Goal: Task Accomplishment & Management: Manage account settings

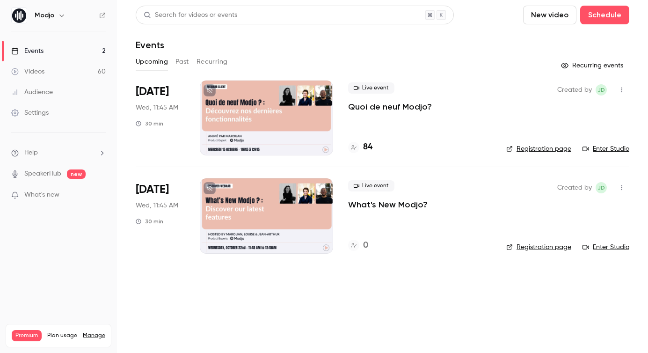
click at [263, 98] on div at bounding box center [266, 117] width 133 height 75
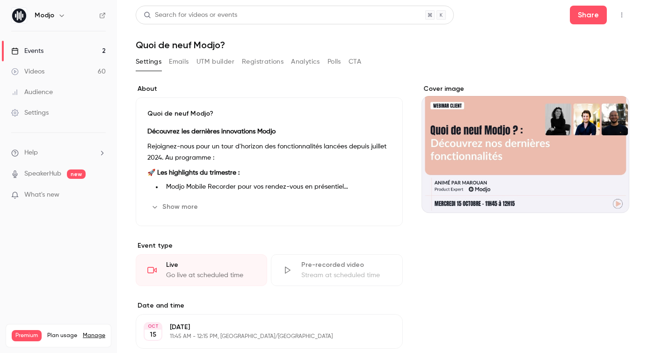
click at [251, 62] on button "Registrations" at bounding box center [263, 61] width 42 height 15
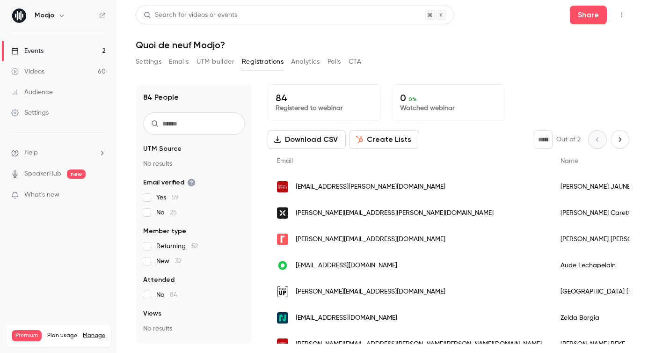
click at [162, 125] on input "text" at bounding box center [194, 123] width 102 height 22
paste input "**********"
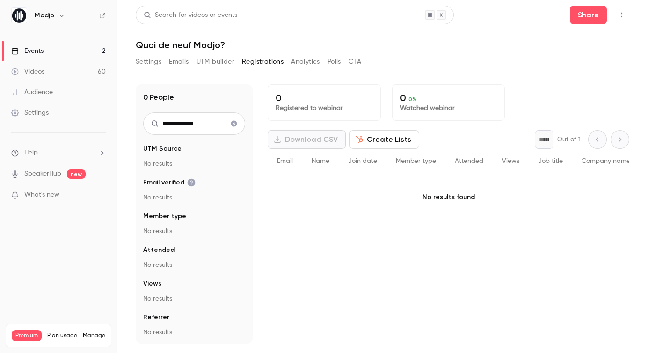
drag, startPoint x: 189, startPoint y: 123, endPoint x: 134, endPoint y: 121, distance: 55.7
click at [137, 122] on div "**********" at bounding box center [194, 213] width 117 height 259
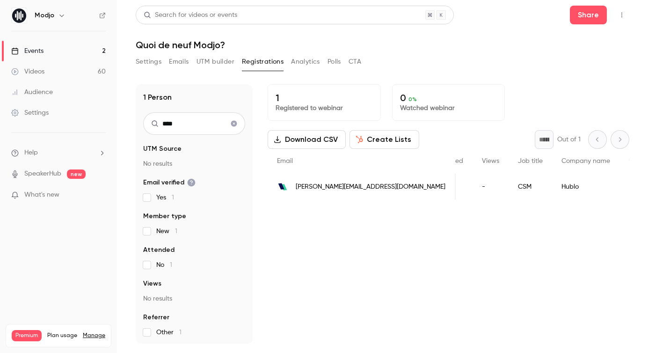
scroll to position [0, 216]
type input "****"
click at [36, 115] on div "Settings" at bounding box center [29, 112] width 37 height 9
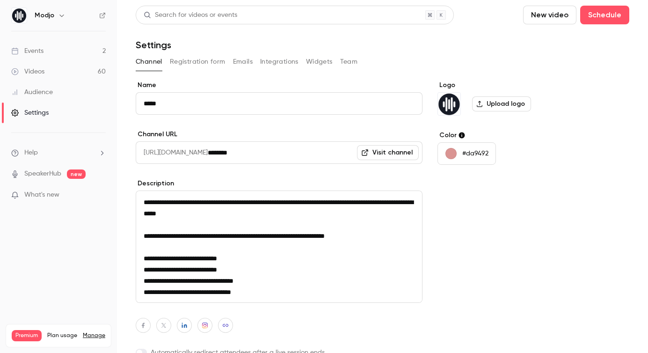
click at [213, 59] on button "Registration form" at bounding box center [198, 61] width 56 height 15
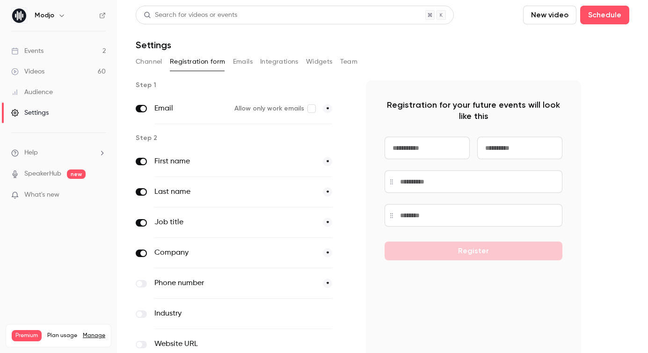
click at [269, 67] on button "Integrations" at bounding box center [279, 61] width 38 height 15
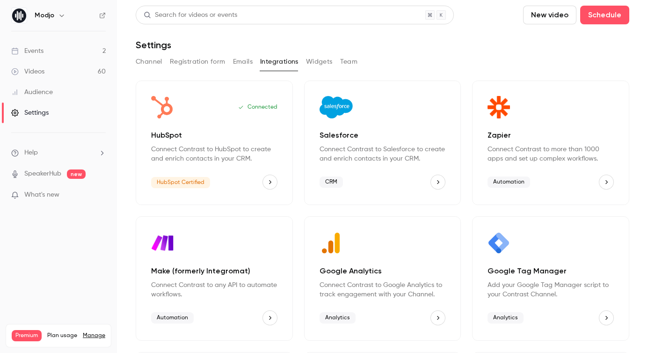
click at [246, 66] on button "Emails" at bounding box center [243, 61] width 20 height 15
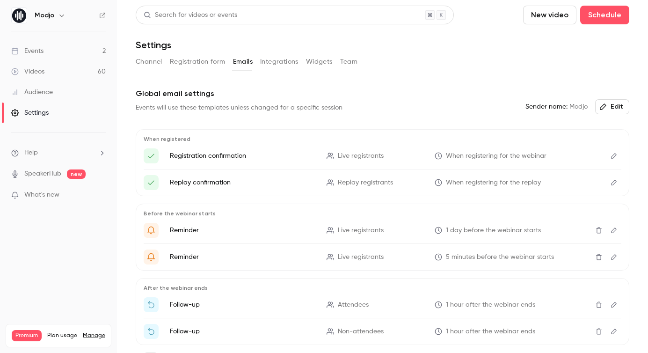
click at [315, 61] on button "Widgets" at bounding box center [319, 61] width 27 height 15
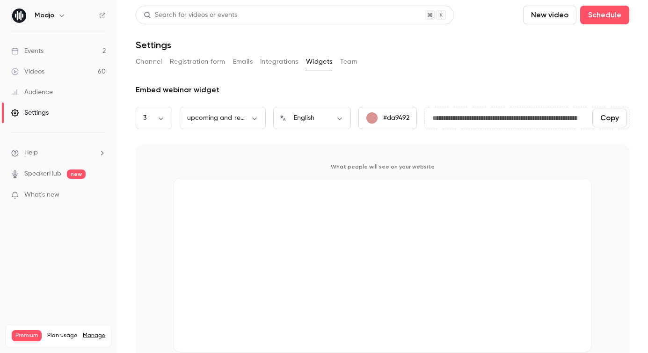
click at [349, 61] on button "Team" at bounding box center [349, 61] width 18 height 15
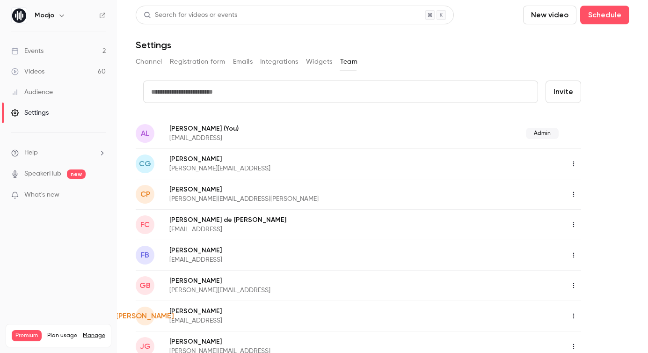
click at [310, 61] on button "Widgets" at bounding box center [319, 61] width 27 height 15
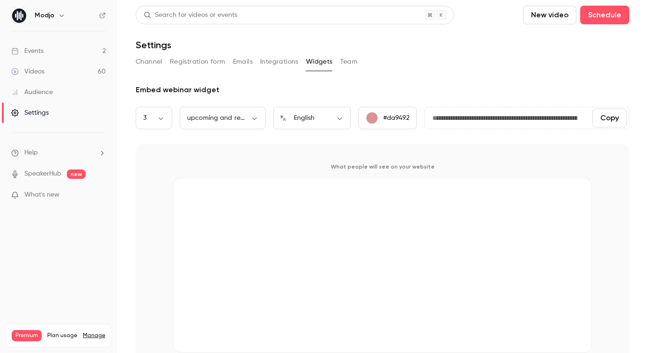
click at [280, 60] on button "Integrations" at bounding box center [279, 61] width 38 height 15
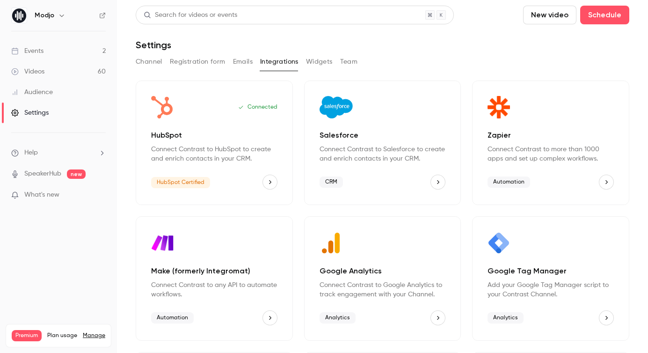
click at [270, 182] on icon "HubSpot" at bounding box center [270, 182] width 2 height 4
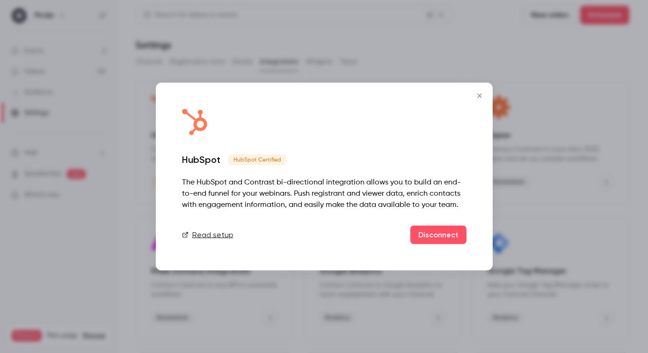
click at [480, 98] on icon "Close" at bounding box center [479, 95] width 11 height 7
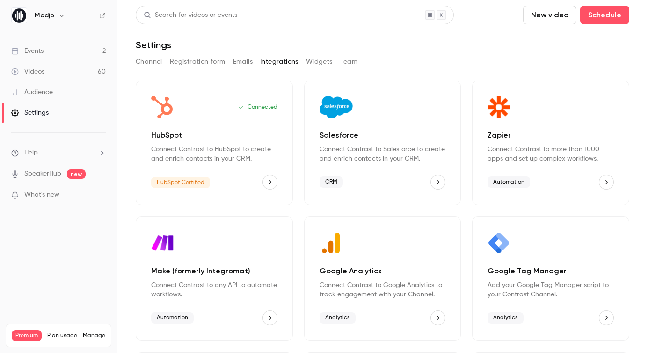
click at [49, 47] on link "Events 2" at bounding box center [58, 51] width 117 height 21
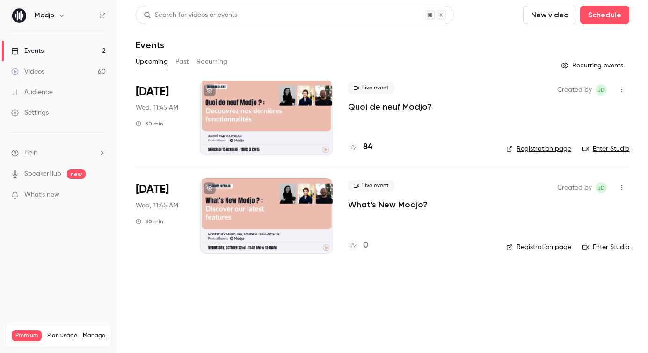
click at [284, 96] on div at bounding box center [266, 117] width 133 height 75
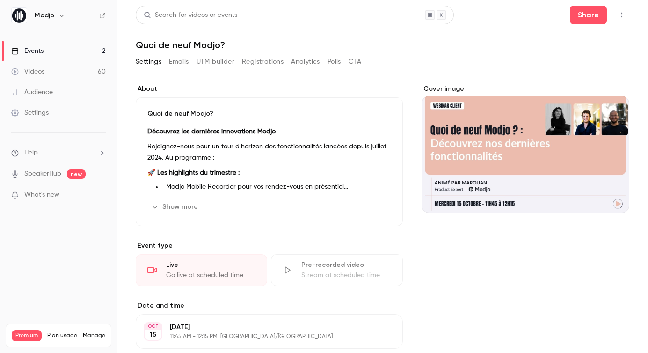
click at [255, 63] on button "Registrations" at bounding box center [263, 61] width 42 height 15
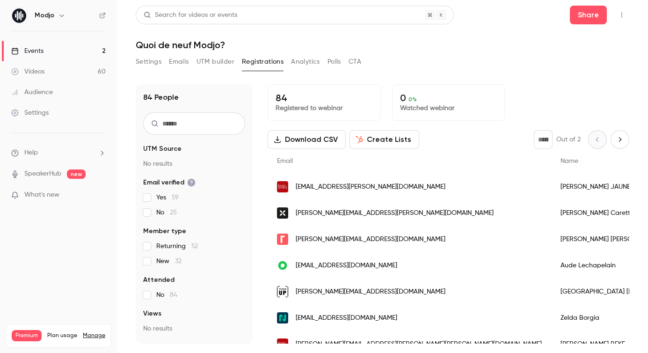
click at [144, 62] on button "Settings" at bounding box center [149, 61] width 26 height 15
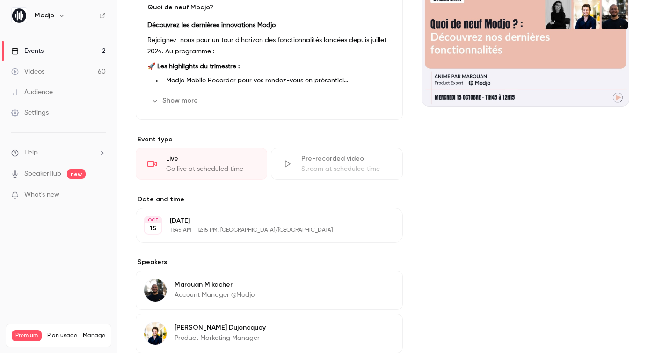
scroll to position [249, 0]
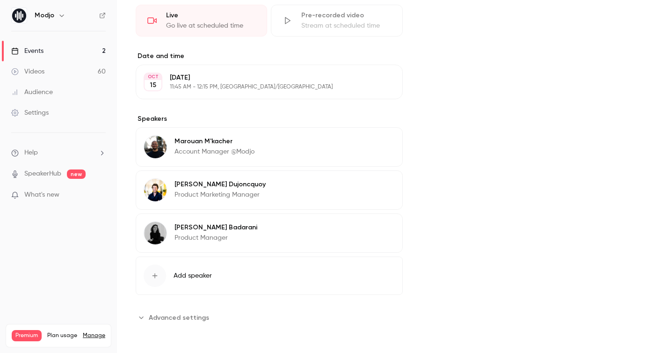
click at [160, 320] on span "Advanced settings" at bounding box center [179, 318] width 60 height 10
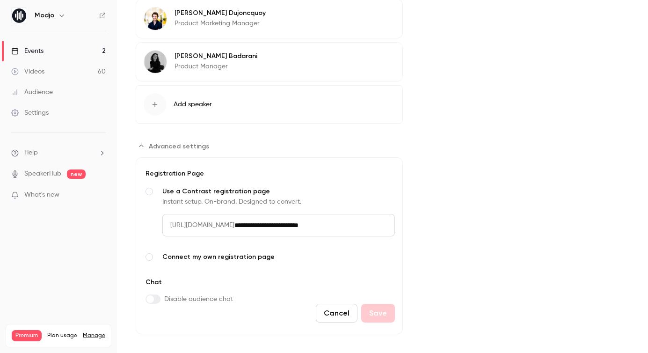
scroll to position [430, 0]
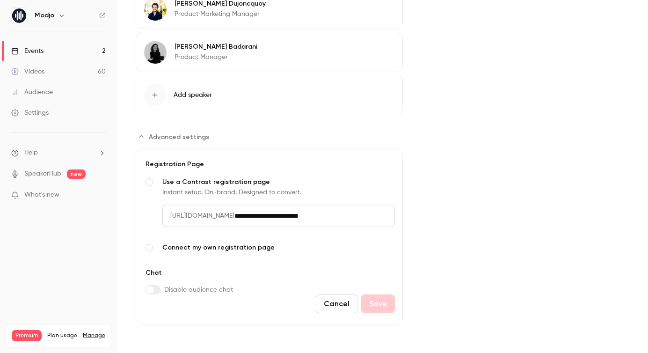
click at [196, 247] on span "Connect my own registration page" at bounding box center [278, 247] width 233 height 9
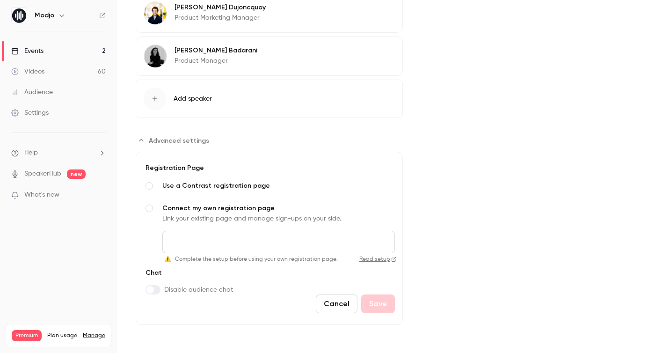
scroll to position [426, 0]
click at [364, 262] on link "Read setup" at bounding box center [369, 258] width 55 height 7
click at [46, 117] on div "Settings" at bounding box center [29, 112] width 37 height 9
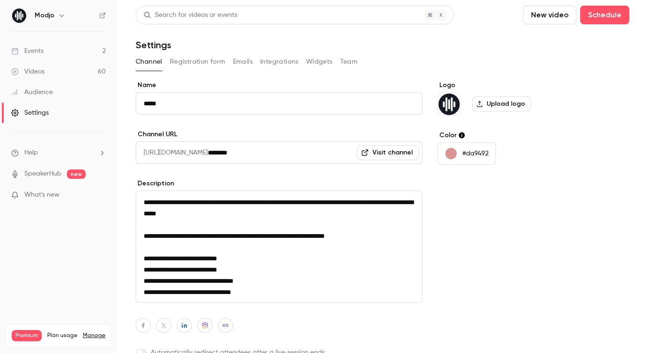
click at [273, 62] on button "Integrations" at bounding box center [279, 61] width 38 height 15
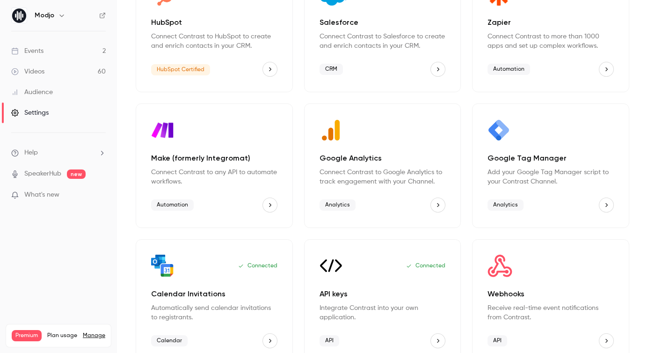
scroll to position [129, 0]
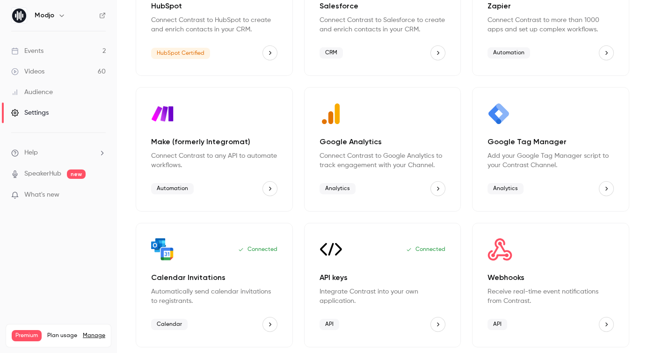
click at [431, 321] on button "API keys" at bounding box center [437, 324] width 15 height 15
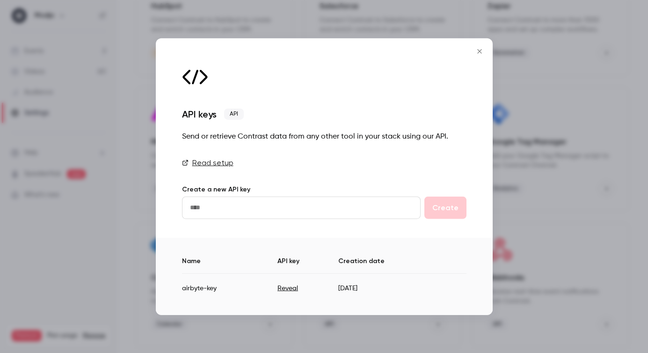
click at [481, 51] on icon "Close" at bounding box center [479, 51] width 11 height 7
